Goal: Information Seeking & Learning: Check status

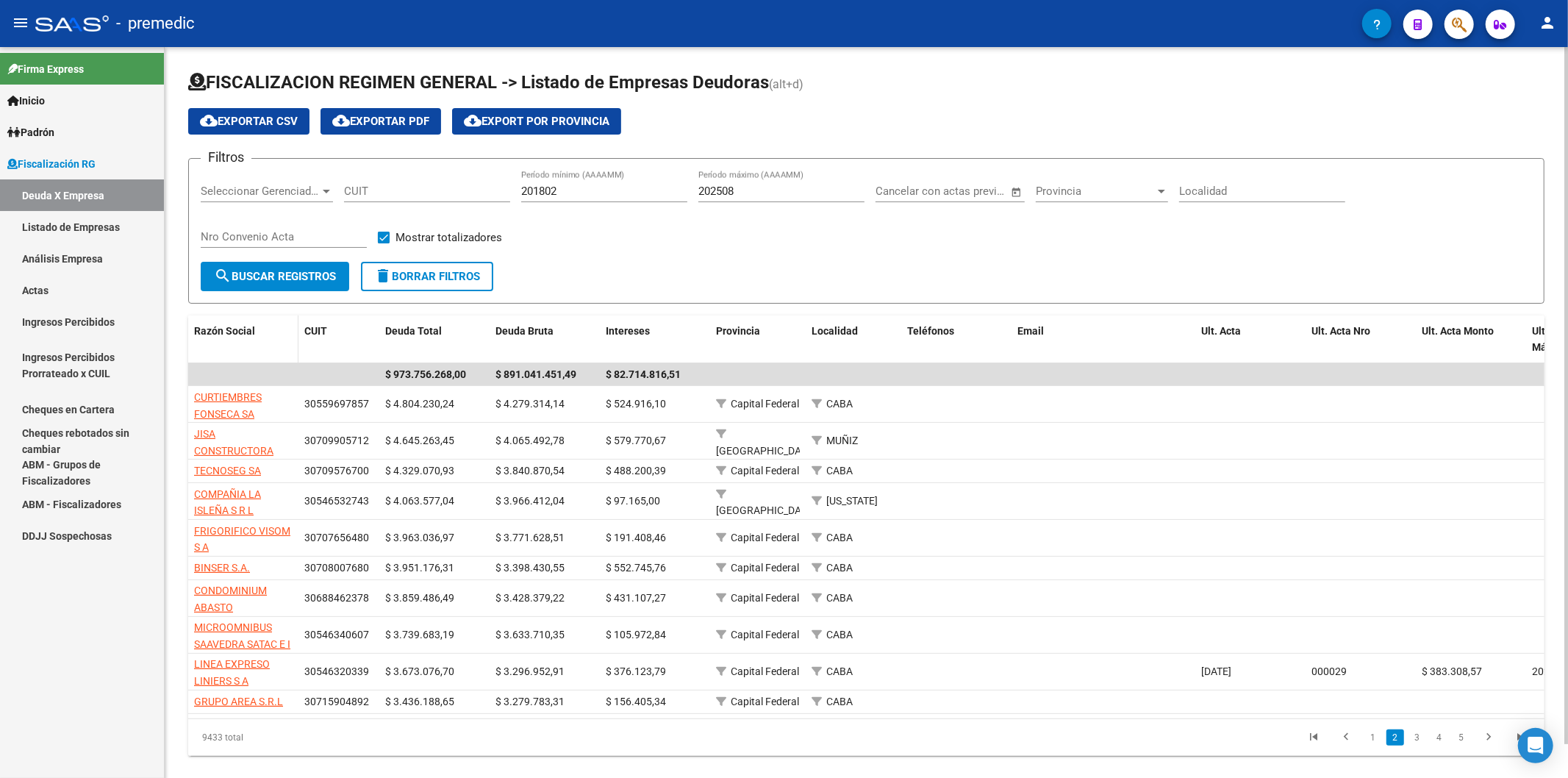
scroll to position [37, 0]
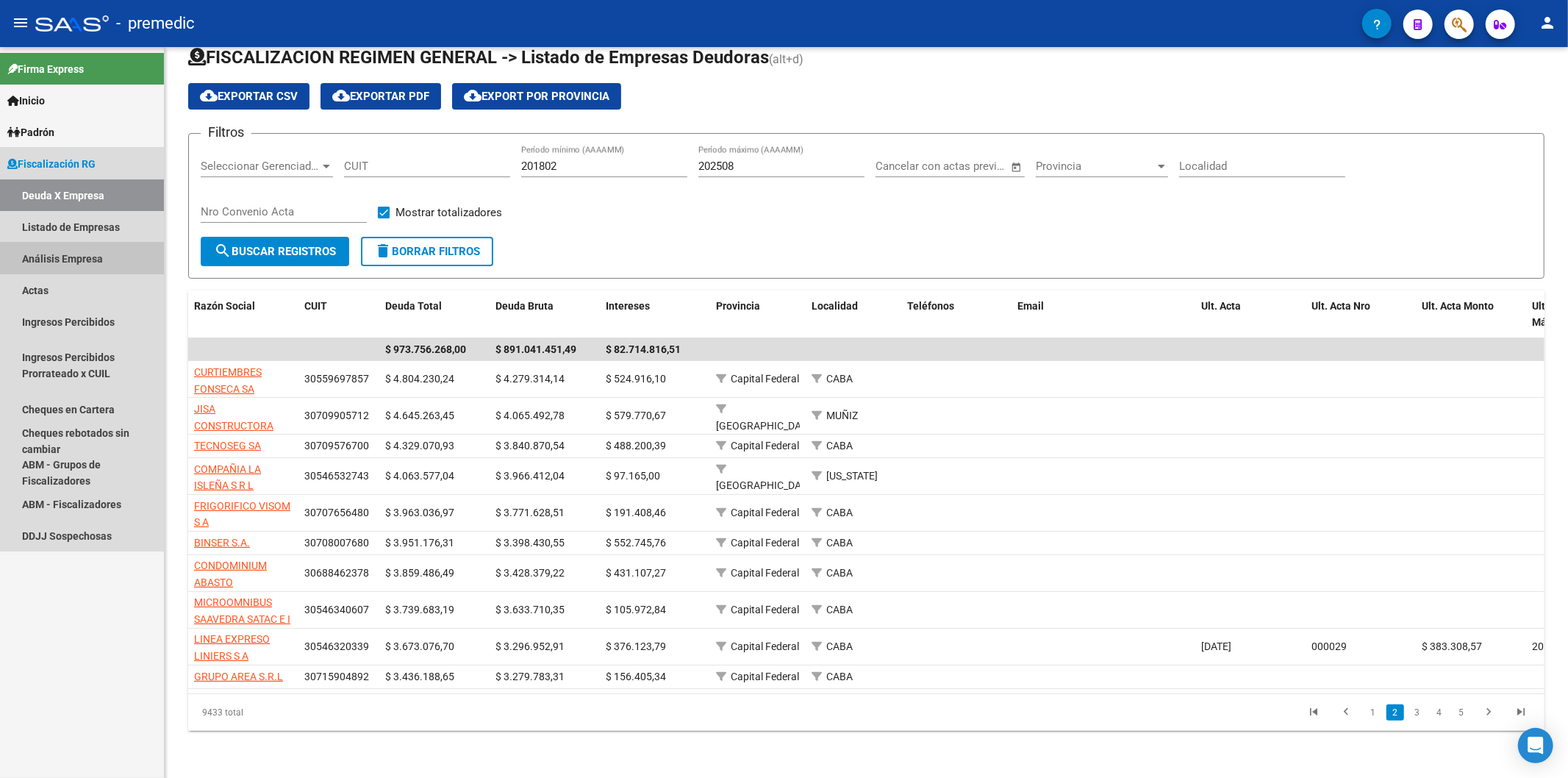
click at [47, 260] on link "Análisis Empresa" at bounding box center [82, 258] width 164 height 31
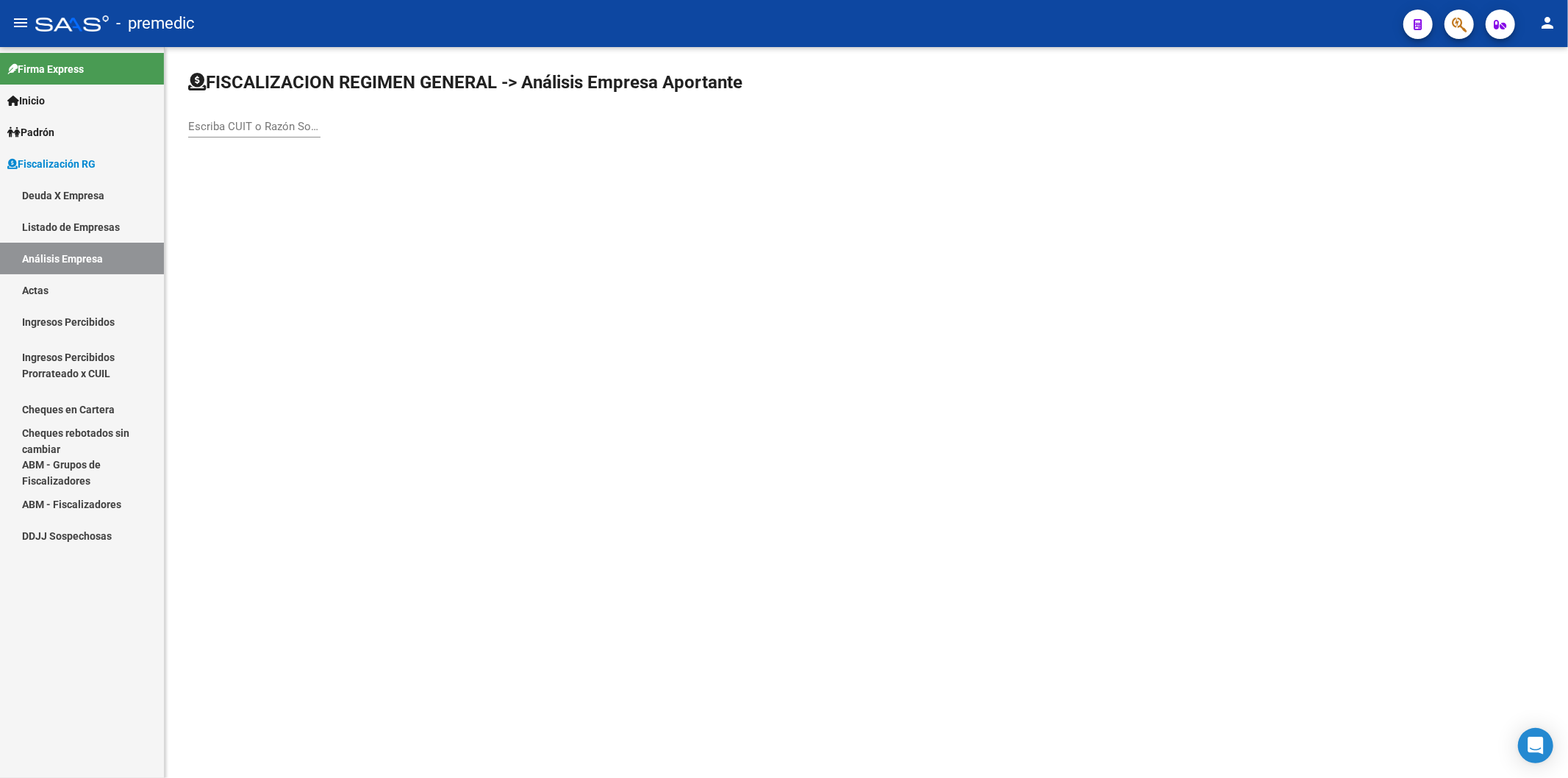
drag, startPoint x: 60, startPoint y: 200, endPoint x: 52, endPoint y: 200, distance: 8.0
click at [58, 200] on link "Deuda X Empresa" at bounding box center [82, 195] width 164 height 31
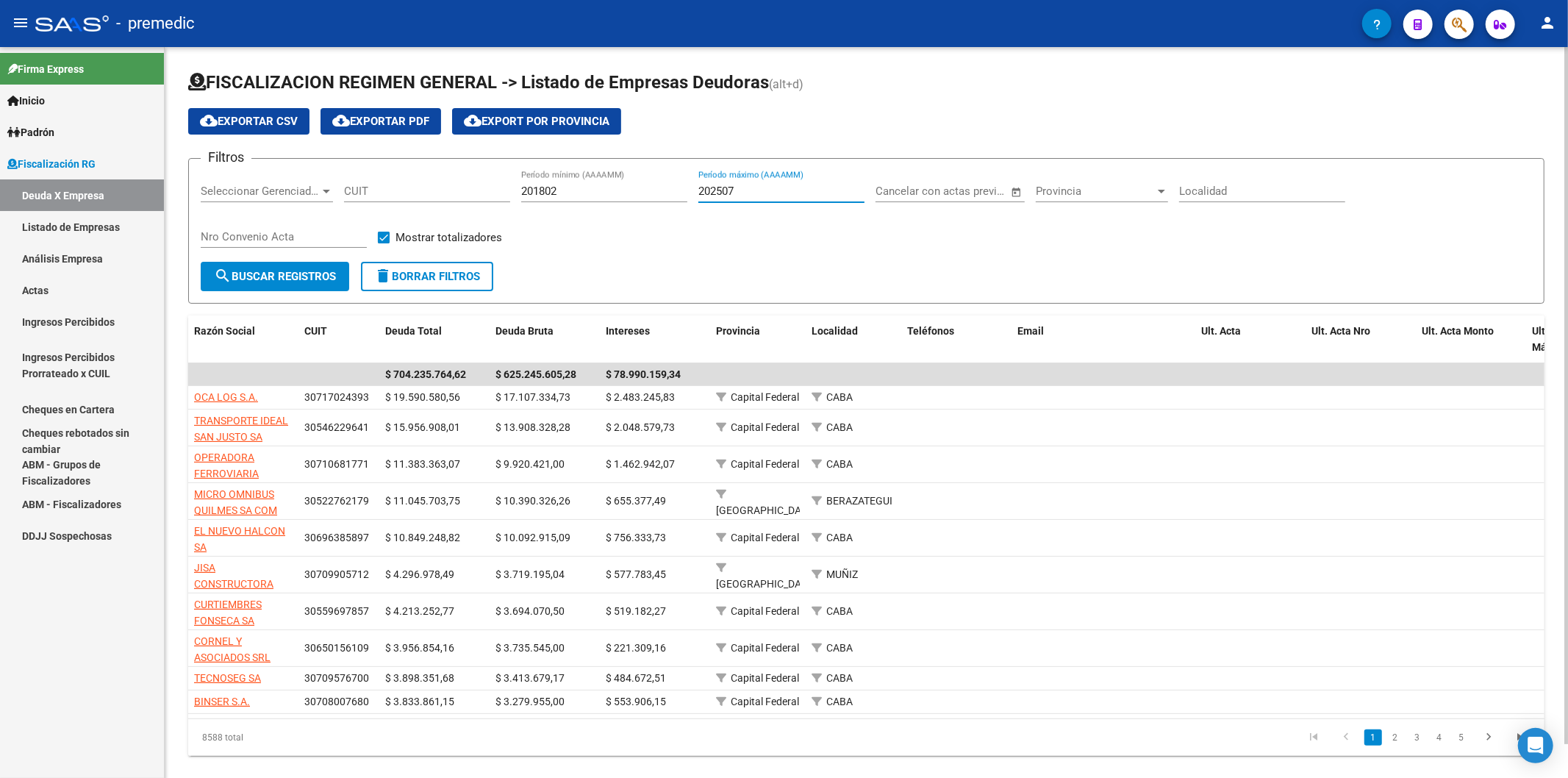
click at [779, 189] on input "202507" at bounding box center [781, 192] width 166 height 13
type input "202508"
click at [236, 278] on span "search Buscar Registros" at bounding box center [274, 277] width 122 height 13
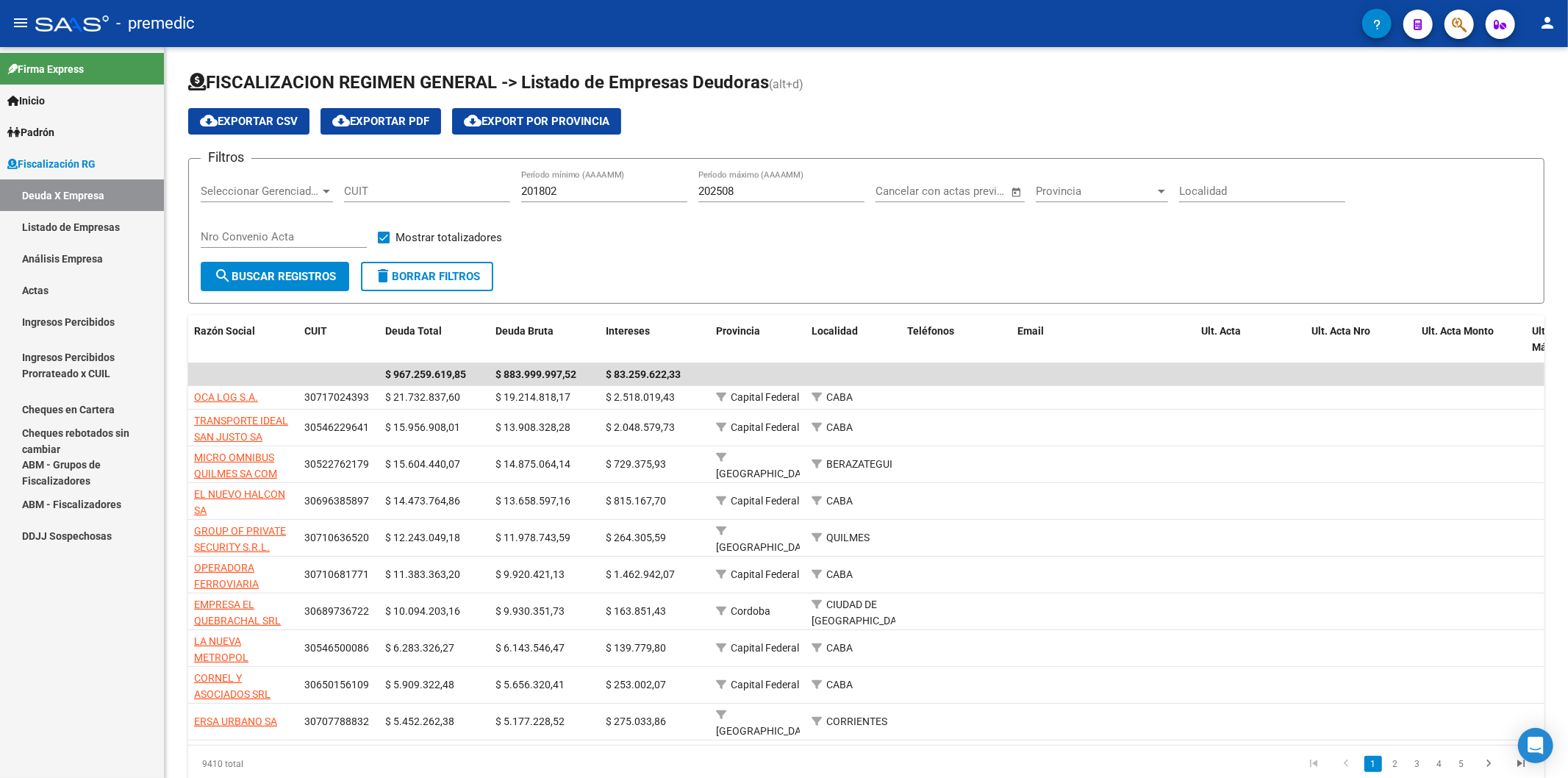
click at [87, 261] on link "Análisis Empresa" at bounding box center [82, 258] width 164 height 31
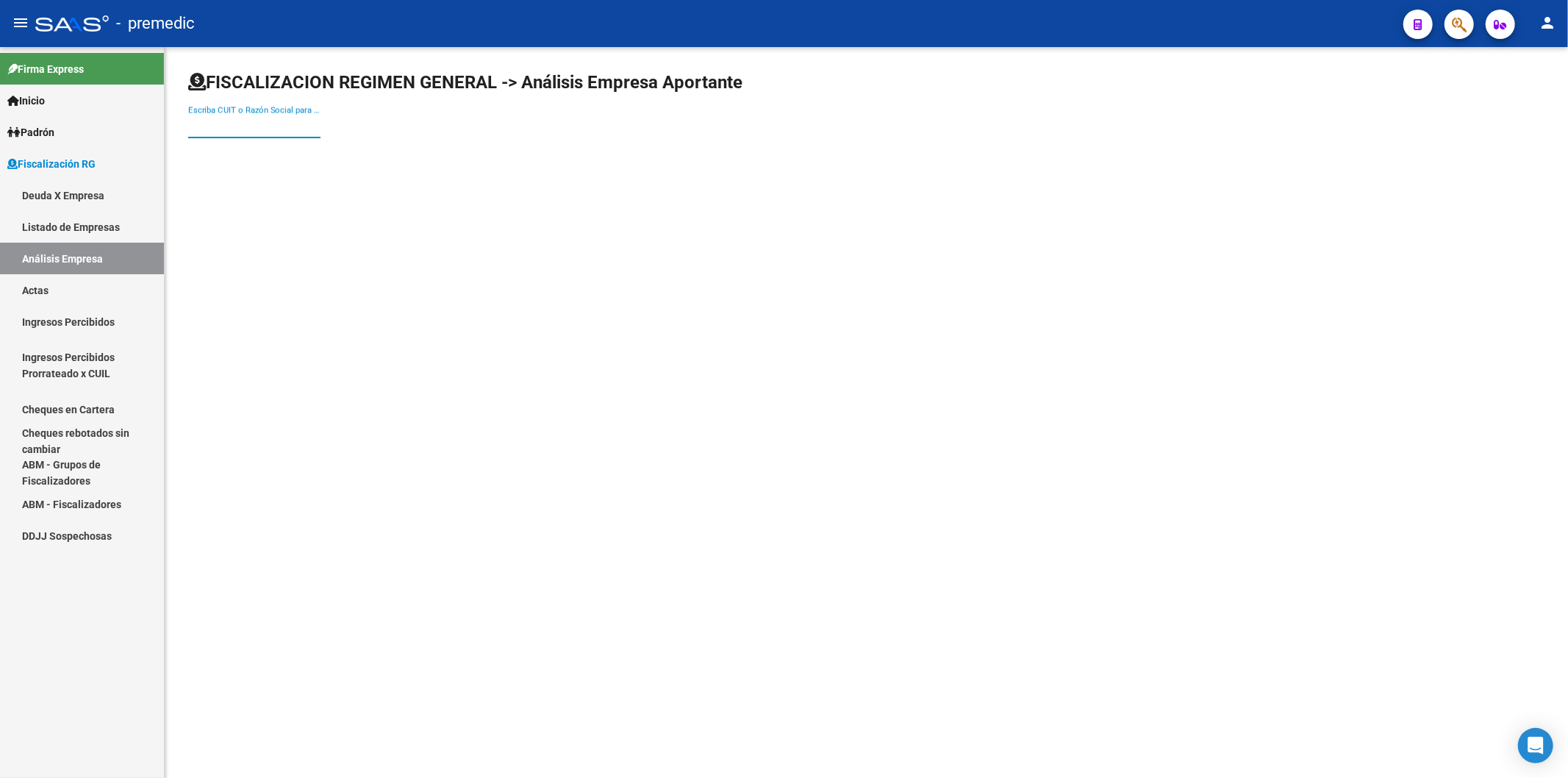
click at [215, 130] on input "Escriba CUIT o Razón Social para buscar" at bounding box center [254, 126] width 132 height 13
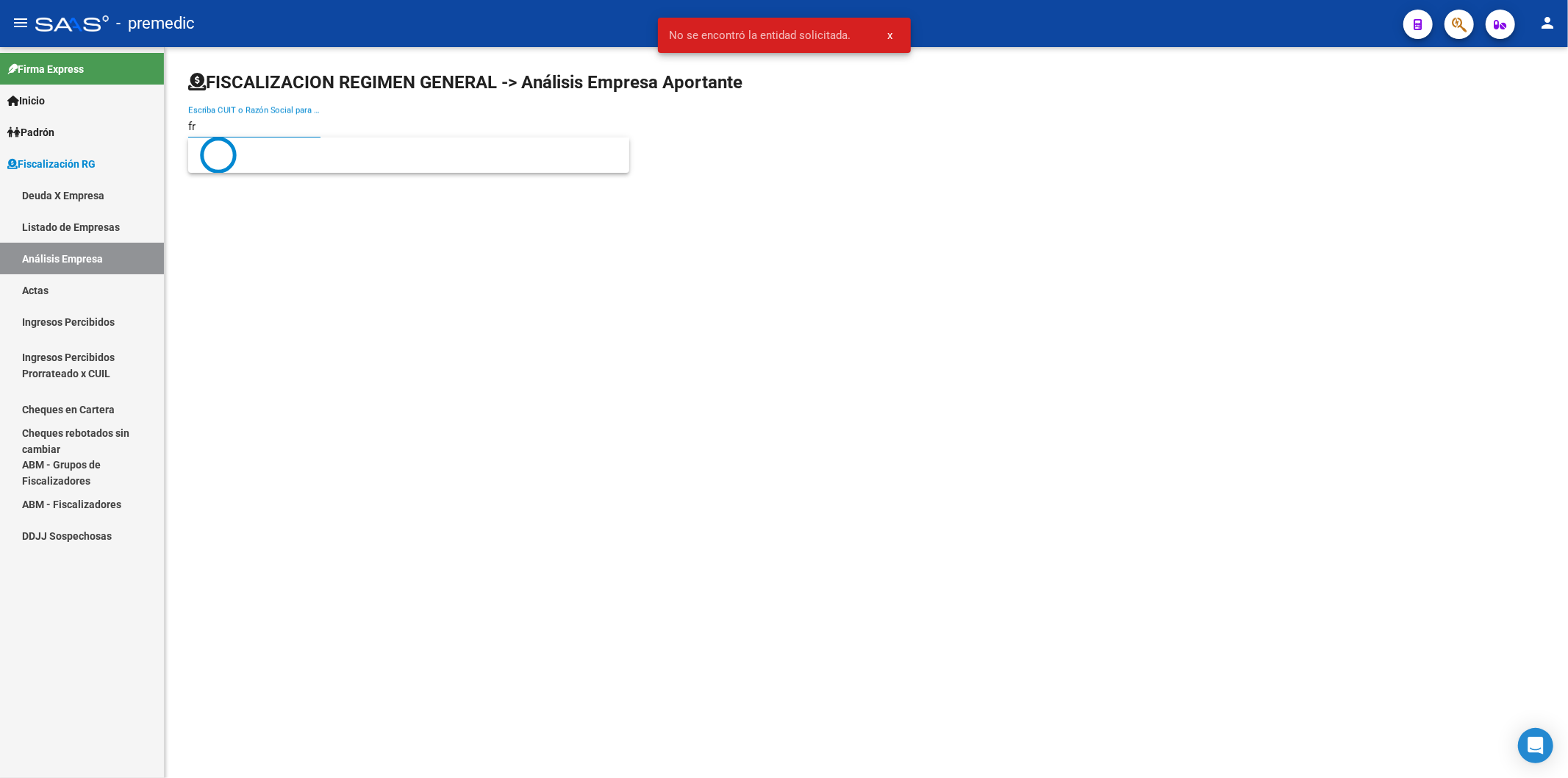
type input "f"
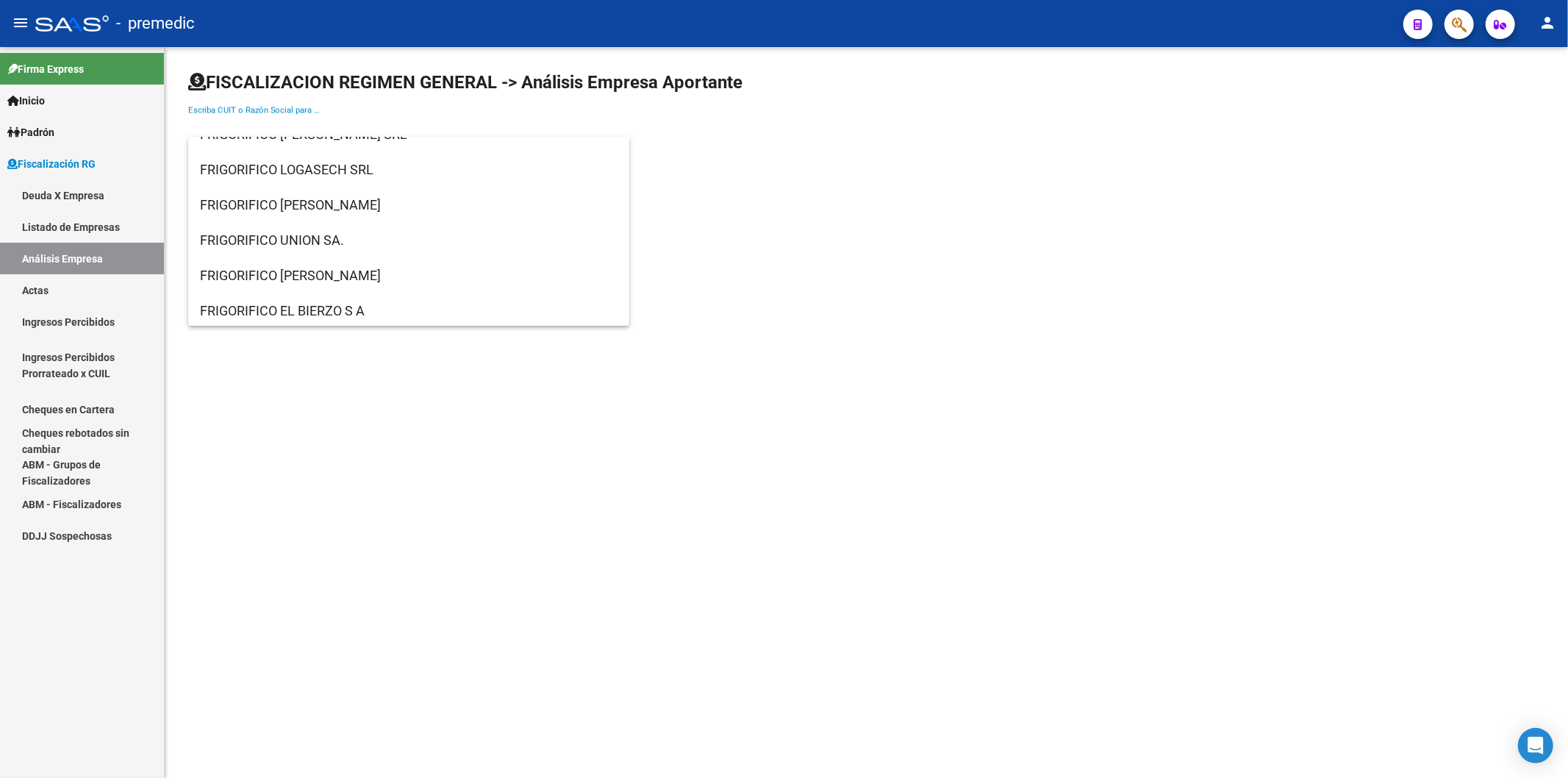
scroll to position [765, 0]
click at [584, 391] on mat-sidenav-content "FISCALIZACION REGIMEN GENERAL -> Análisis Empresa Aportante Escriba CUIT o Razó…" at bounding box center [866, 412] width 1403 height 731
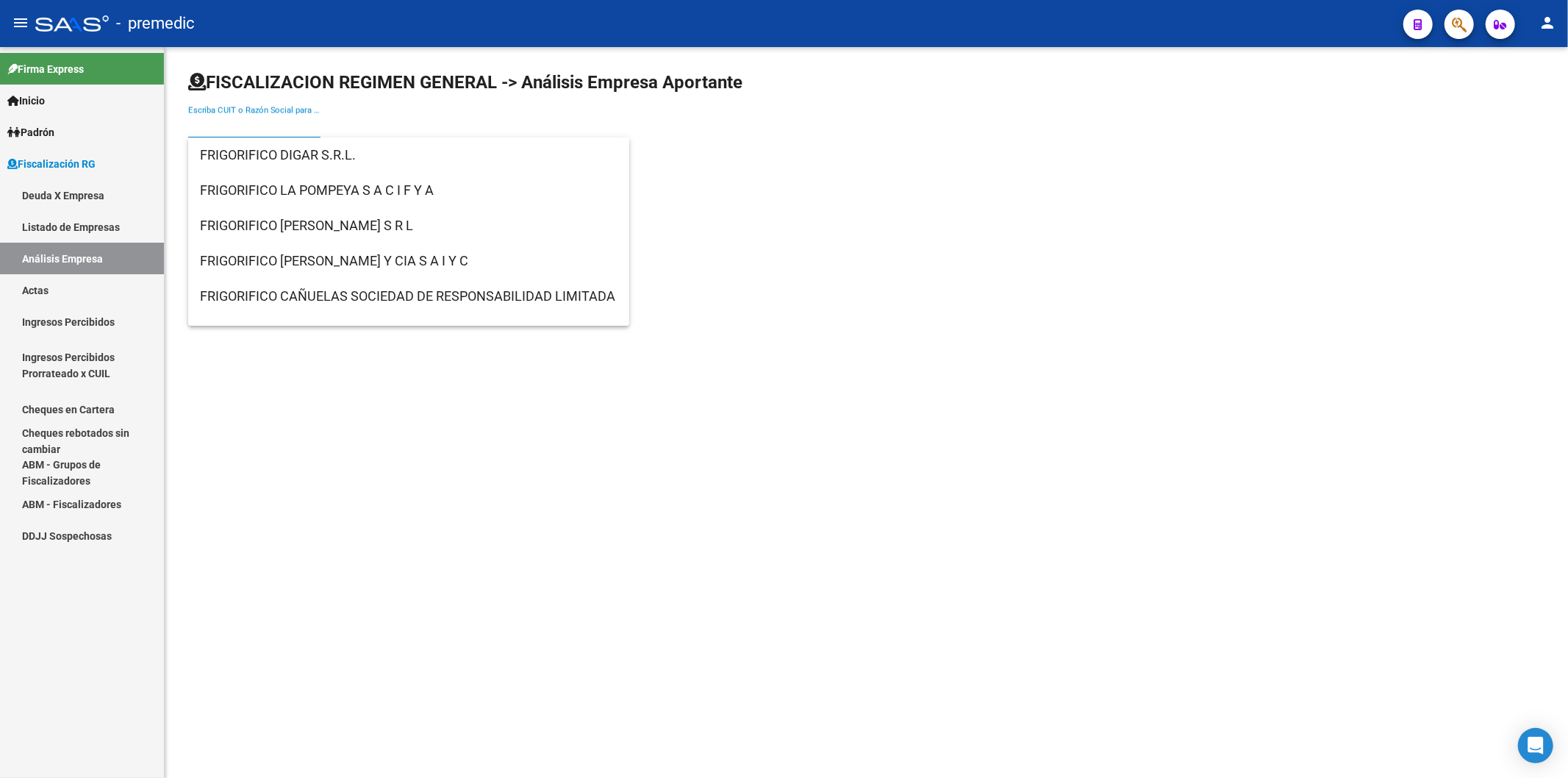
click at [270, 120] on input "Escriba CUIT o Razón Social para buscar" at bounding box center [254, 126] width 132 height 13
paste input "30-71043924-5"
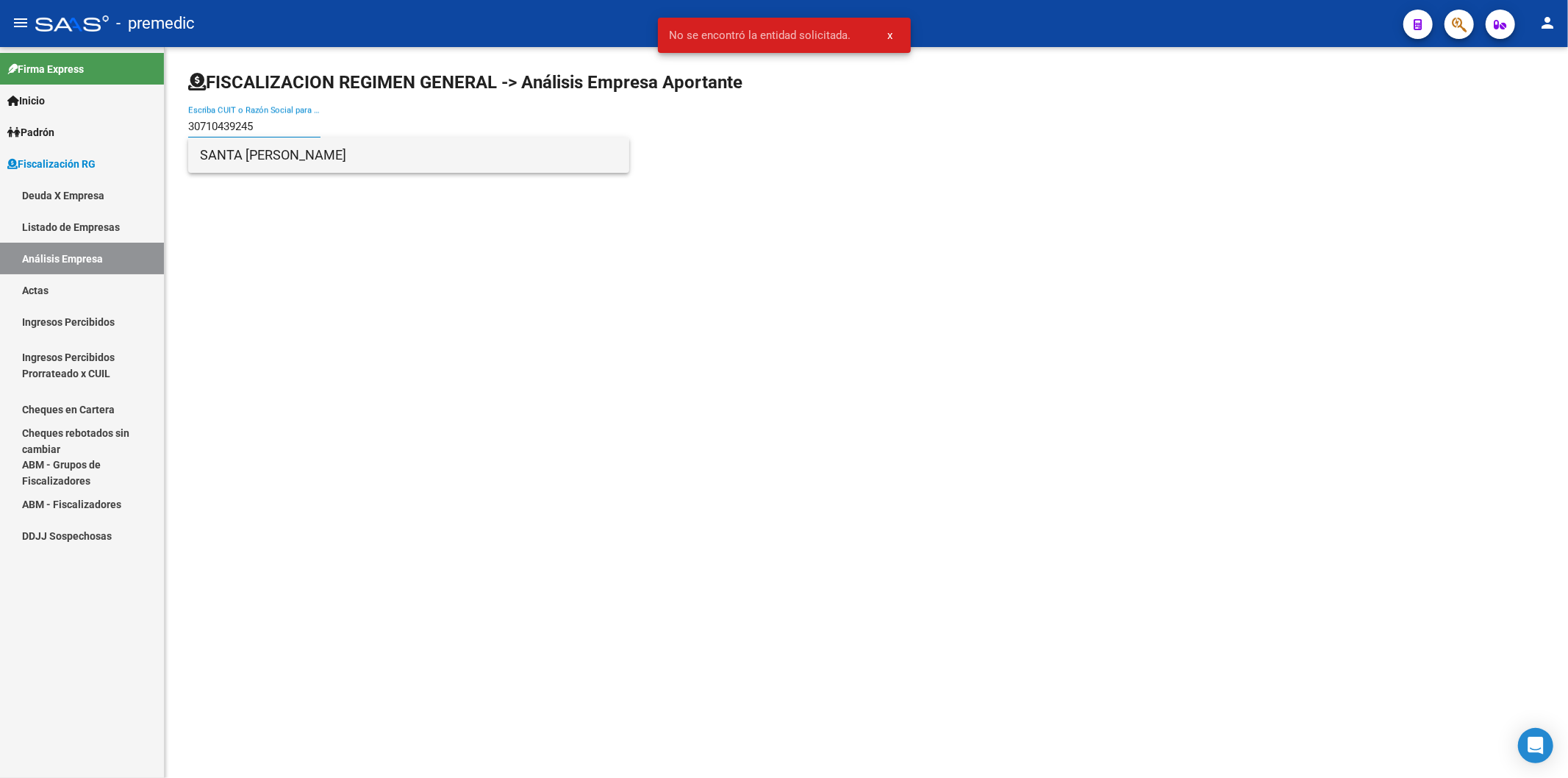
type input "30710439245"
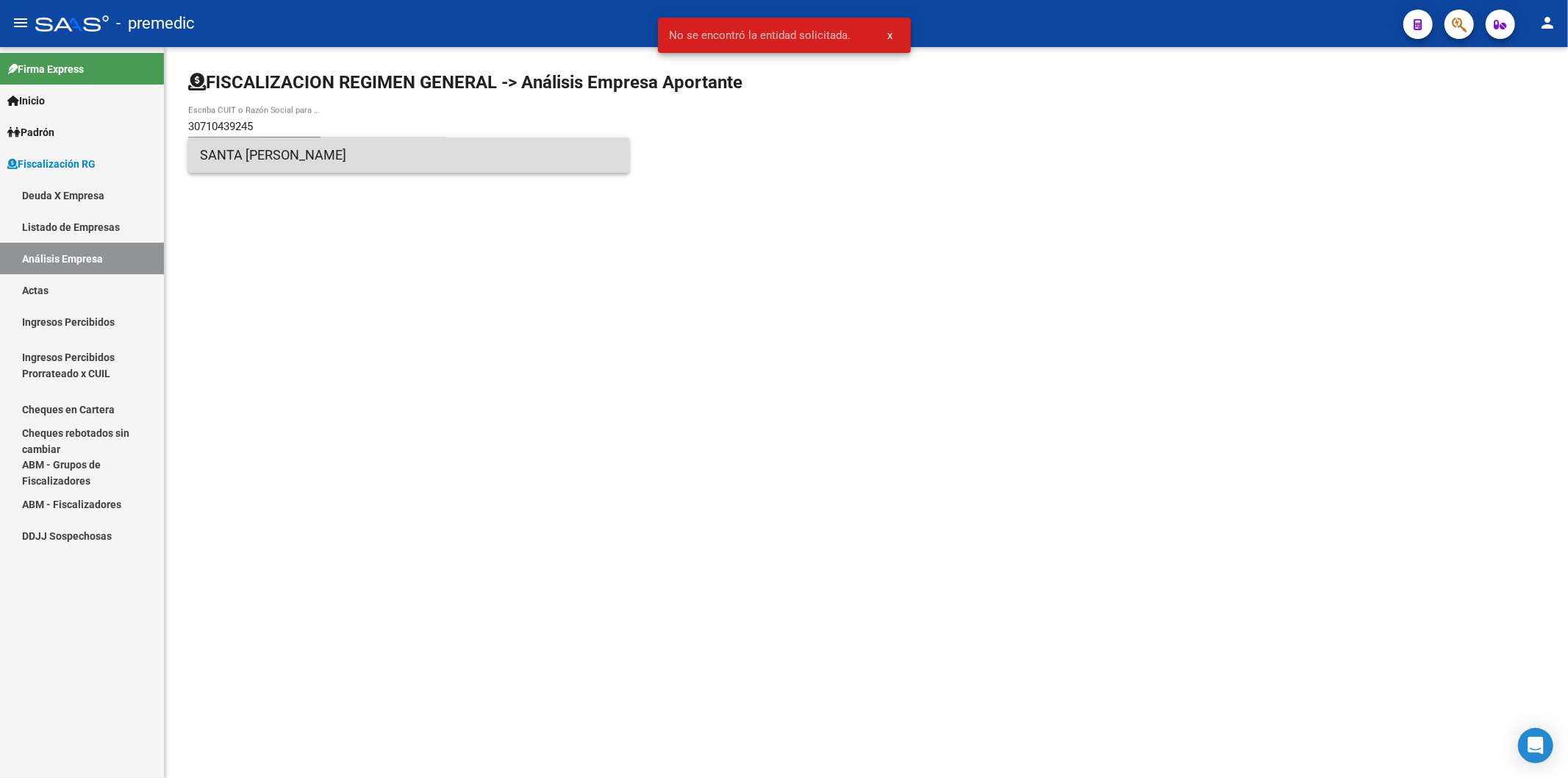
click at [354, 163] on span "SANTA [PERSON_NAME]" at bounding box center [408, 155] width 417 height 35
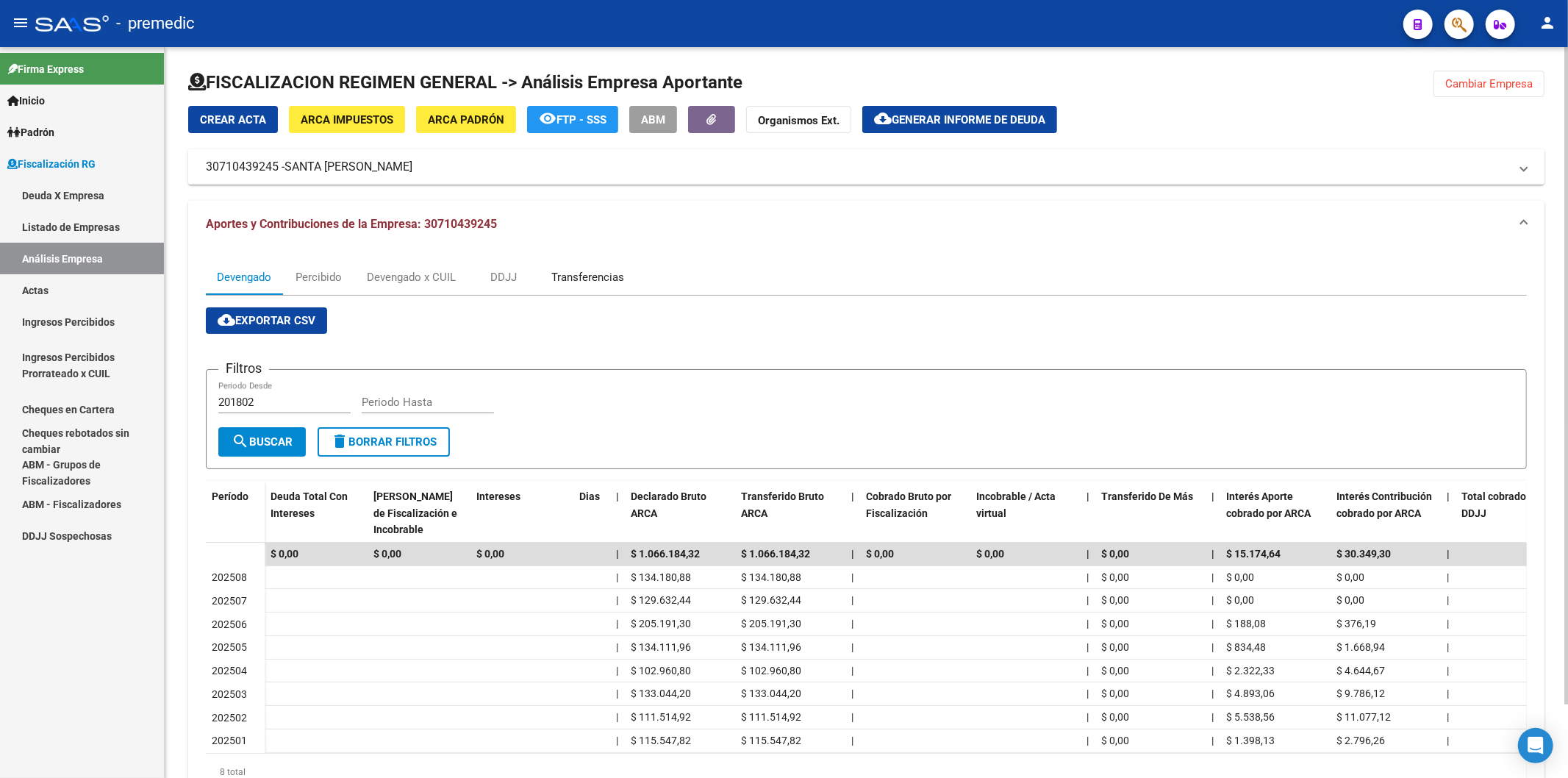
drag, startPoint x: 591, startPoint y: 270, endPoint x: 593, endPoint y: 281, distance: 11.2
click at [590, 271] on div "Transferencias" at bounding box center [587, 278] width 73 height 16
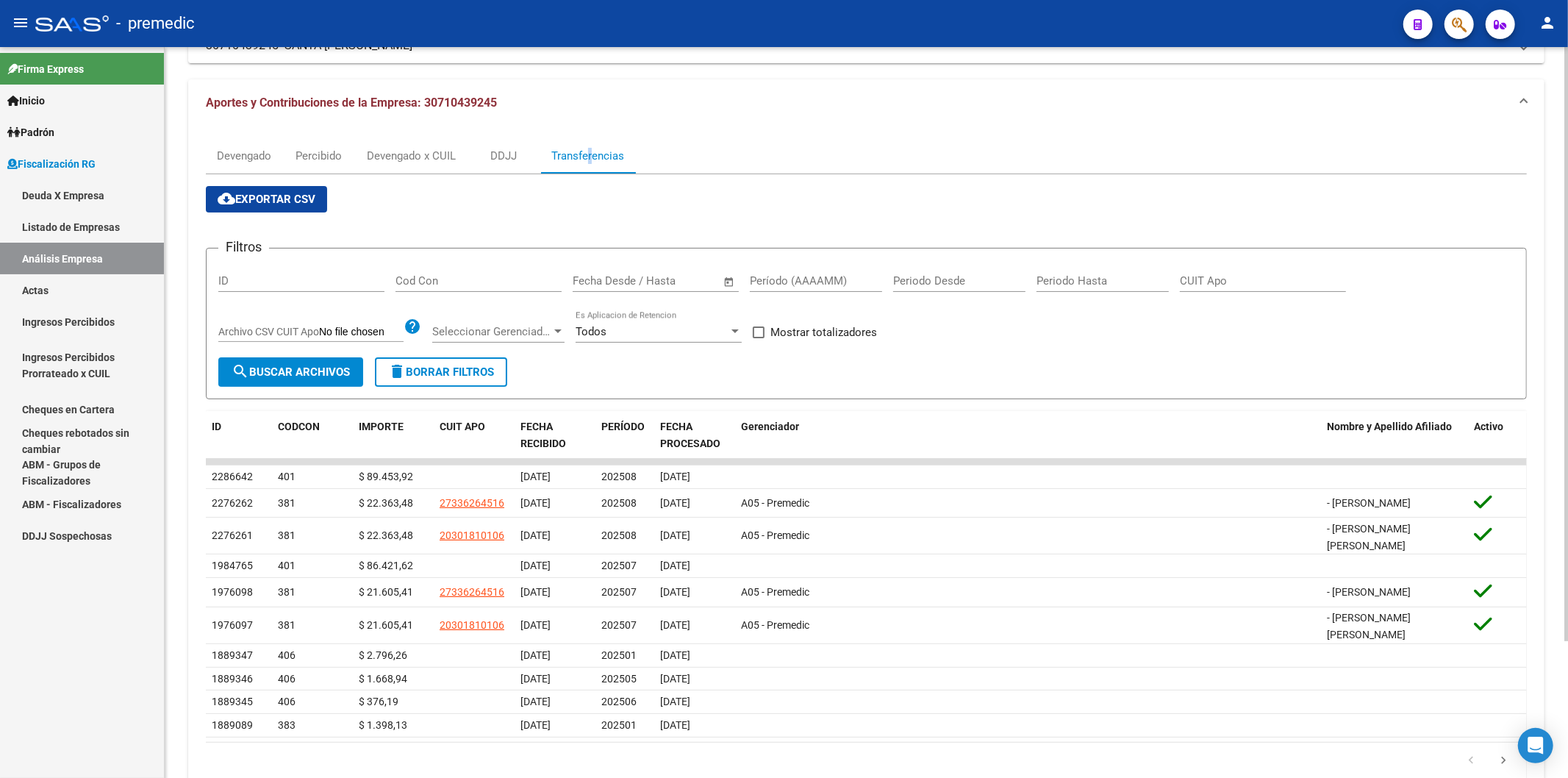
scroll to position [163, 0]
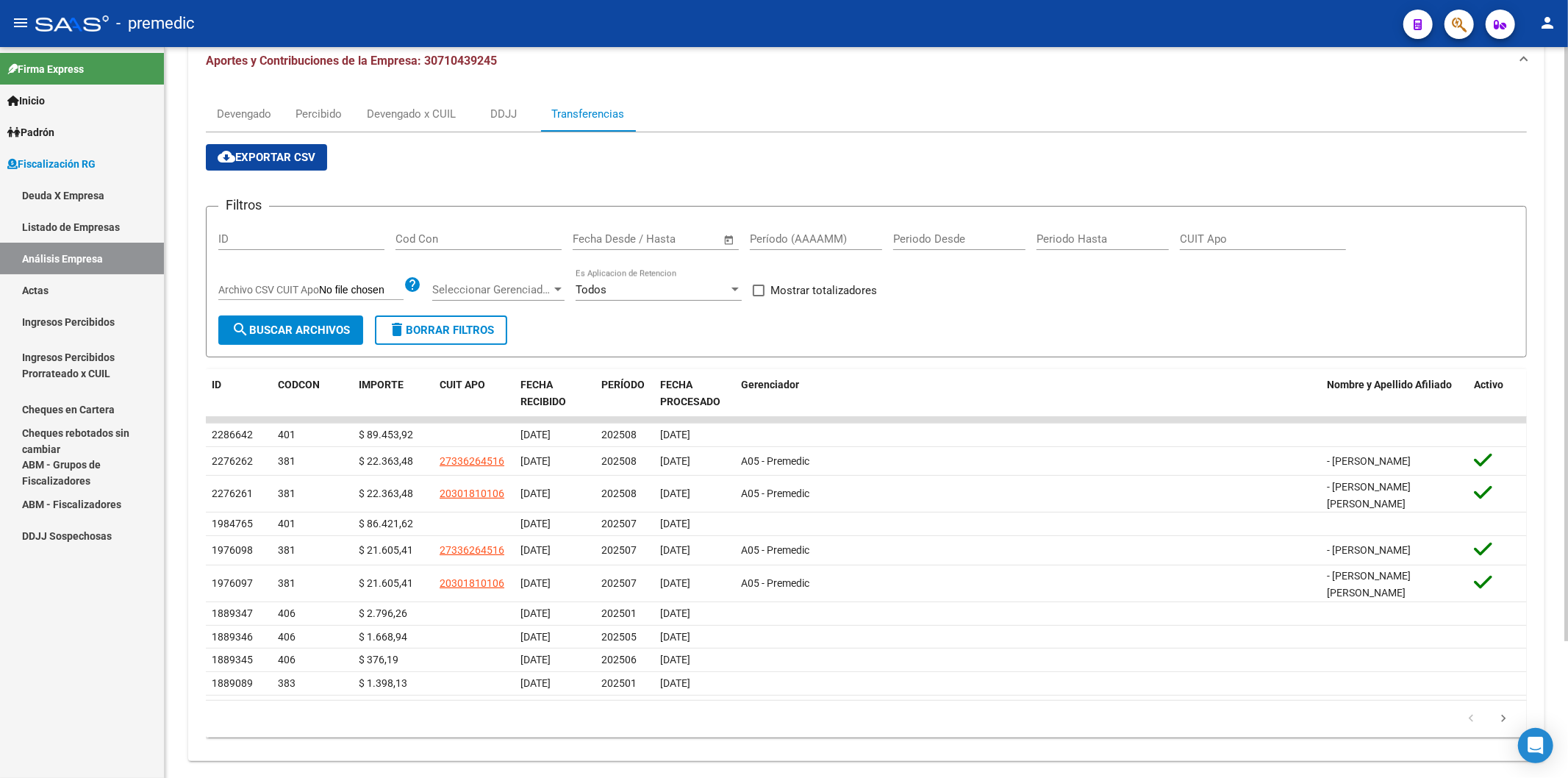
click at [695, 180] on div "cloud_download Exportar CSV Filtros ID Cod Con Fecha inicio – Fecha fin Fecha D…" at bounding box center [866, 441] width 1321 height 593
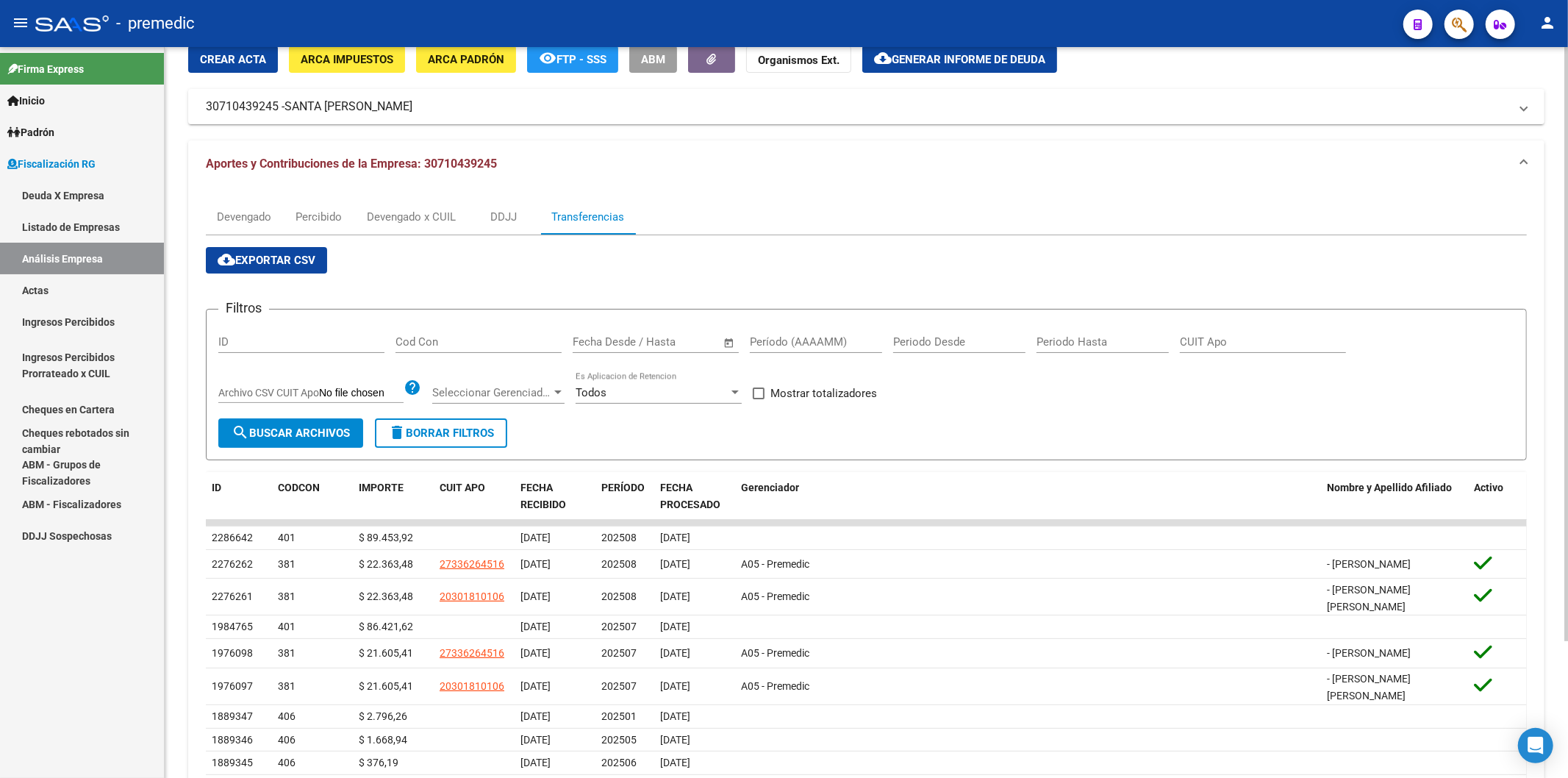
scroll to position [0, 0]
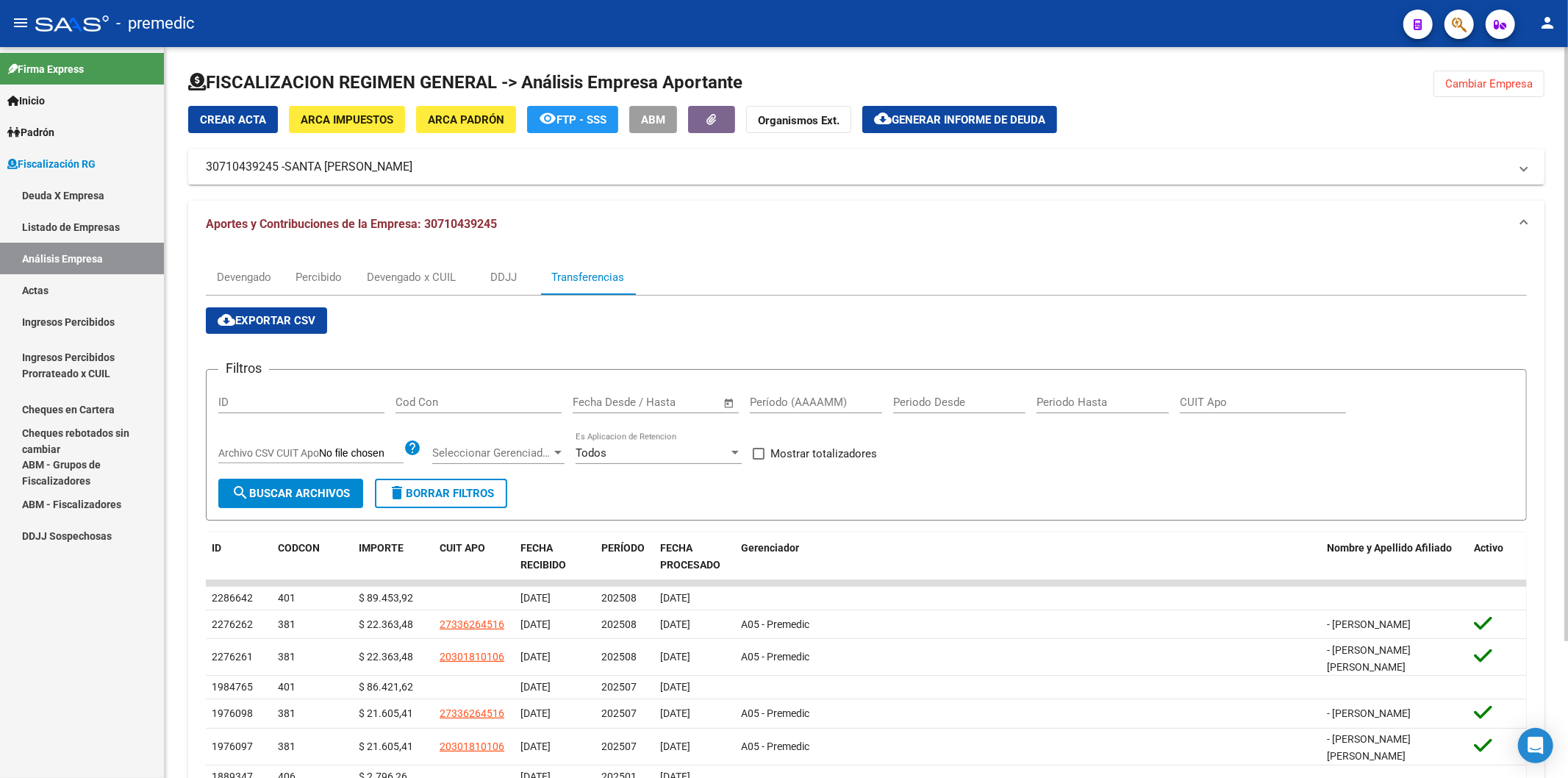
click at [1102, 78] on span "Cambiar Empresa" at bounding box center [1489, 84] width 87 height 13
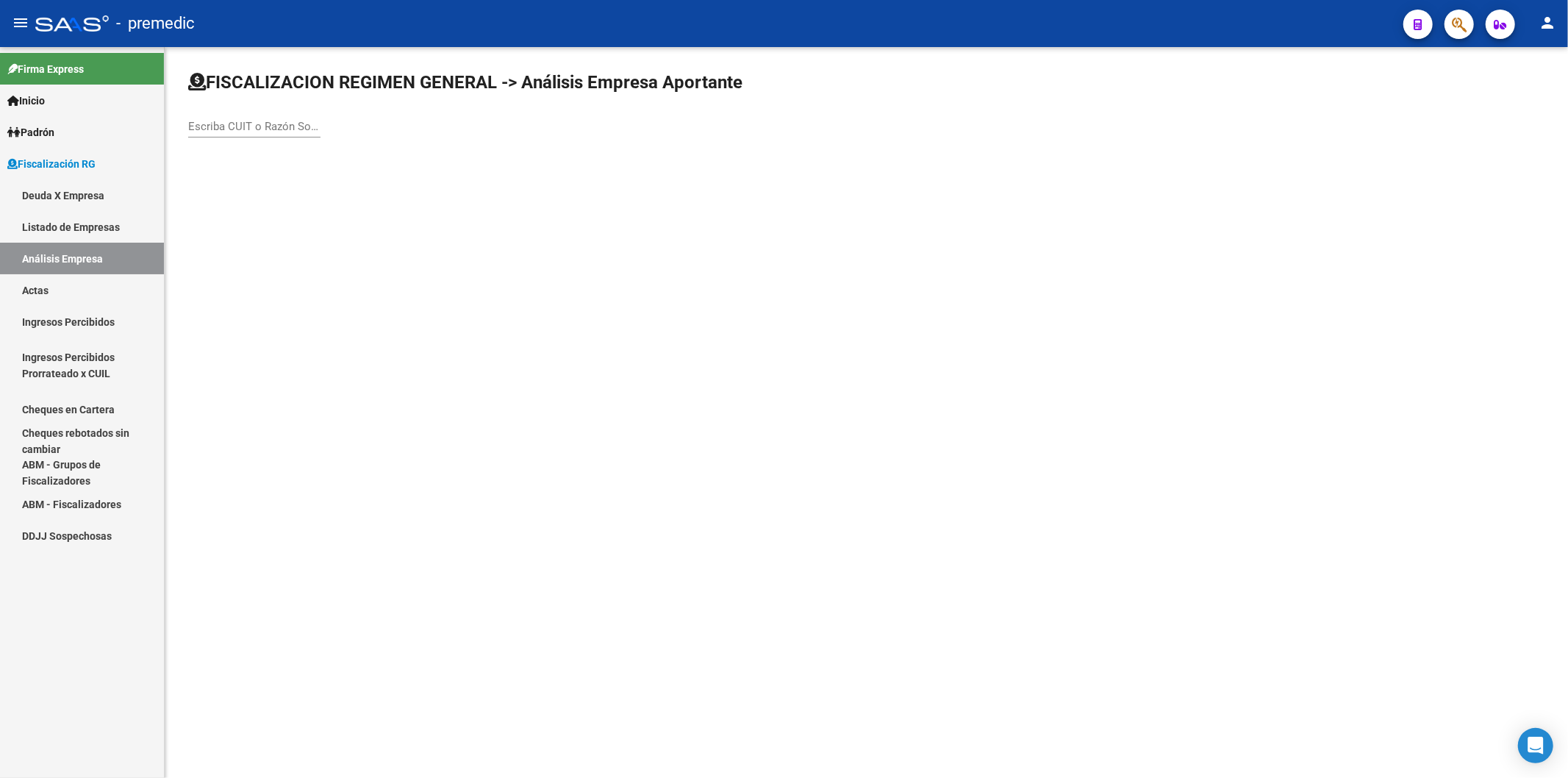
click at [288, 120] on input "Escriba CUIT o Razón Social para buscar" at bounding box center [254, 126] width 132 height 13
type input "diato"
